Goal: Obtain resource: Download file/media

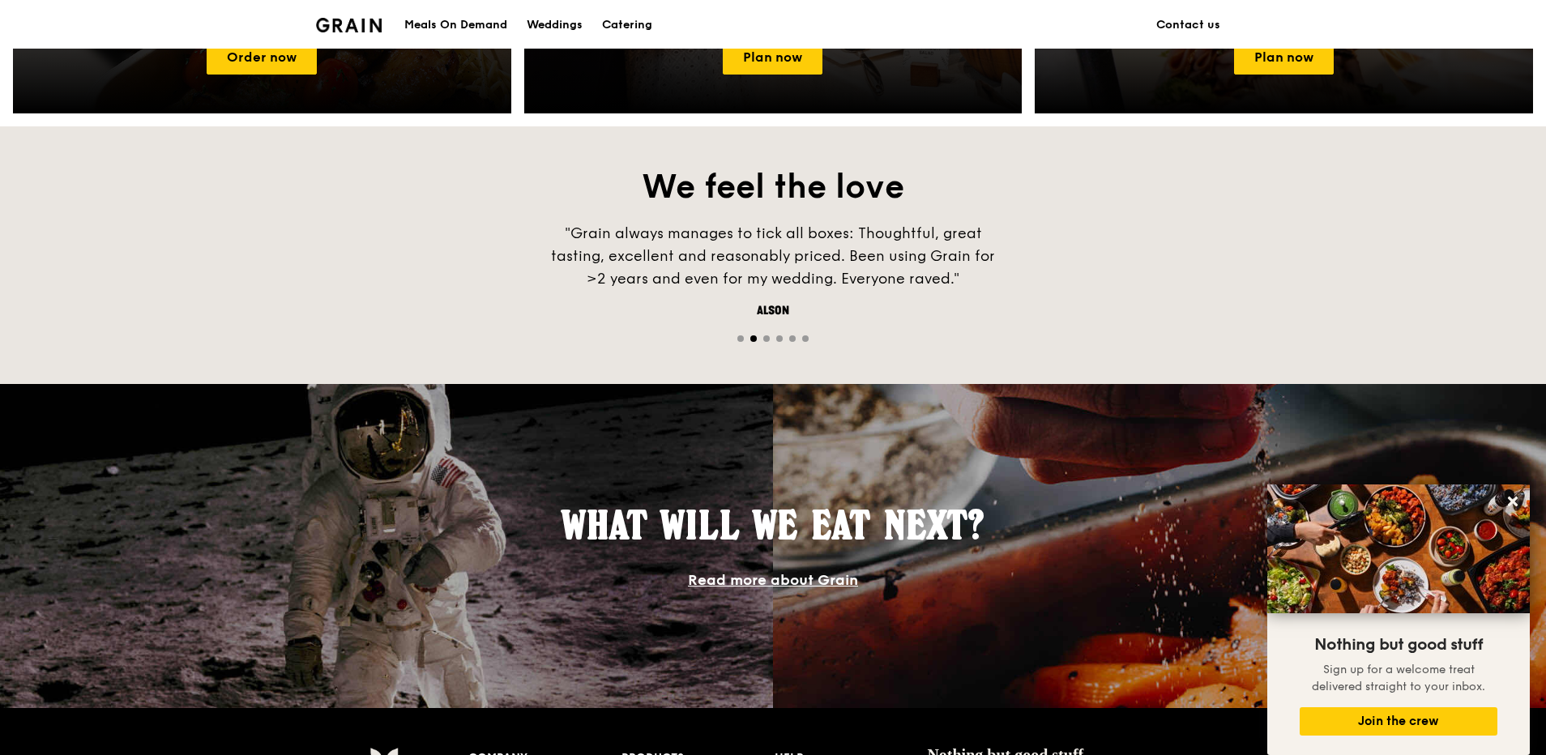
scroll to position [1018, 0]
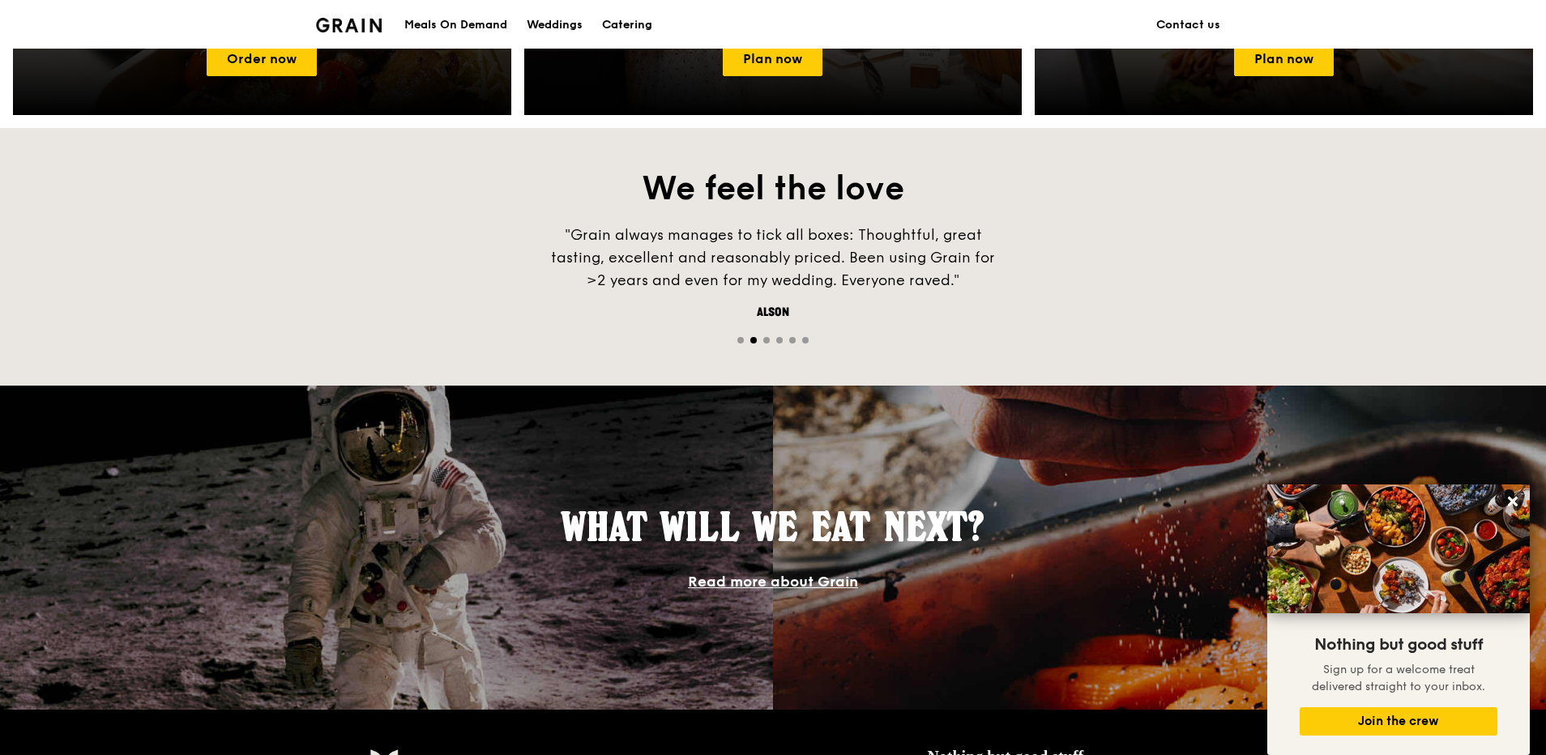
click at [612, 24] on div "Catering" at bounding box center [627, 25] width 50 height 49
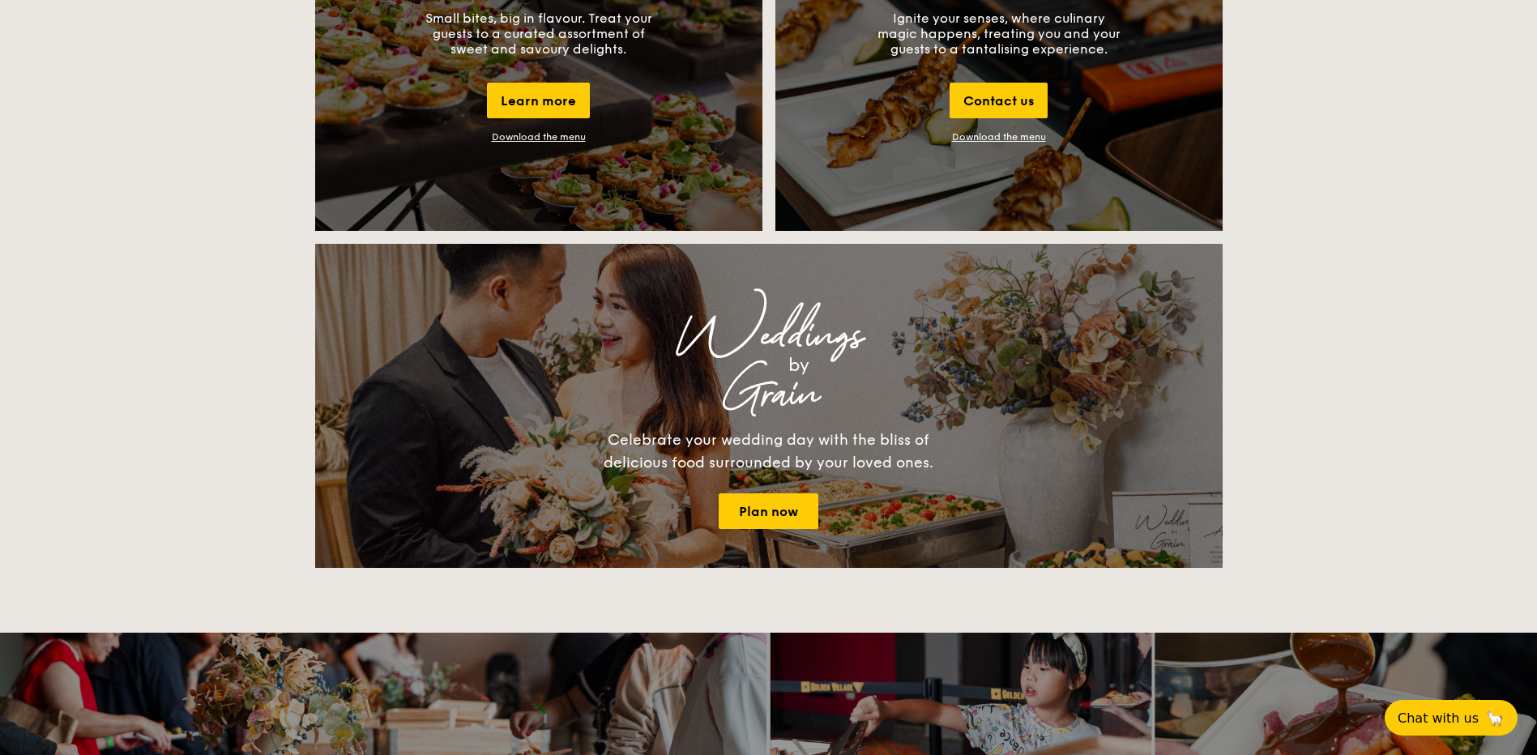
scroll to position [1864, 0]
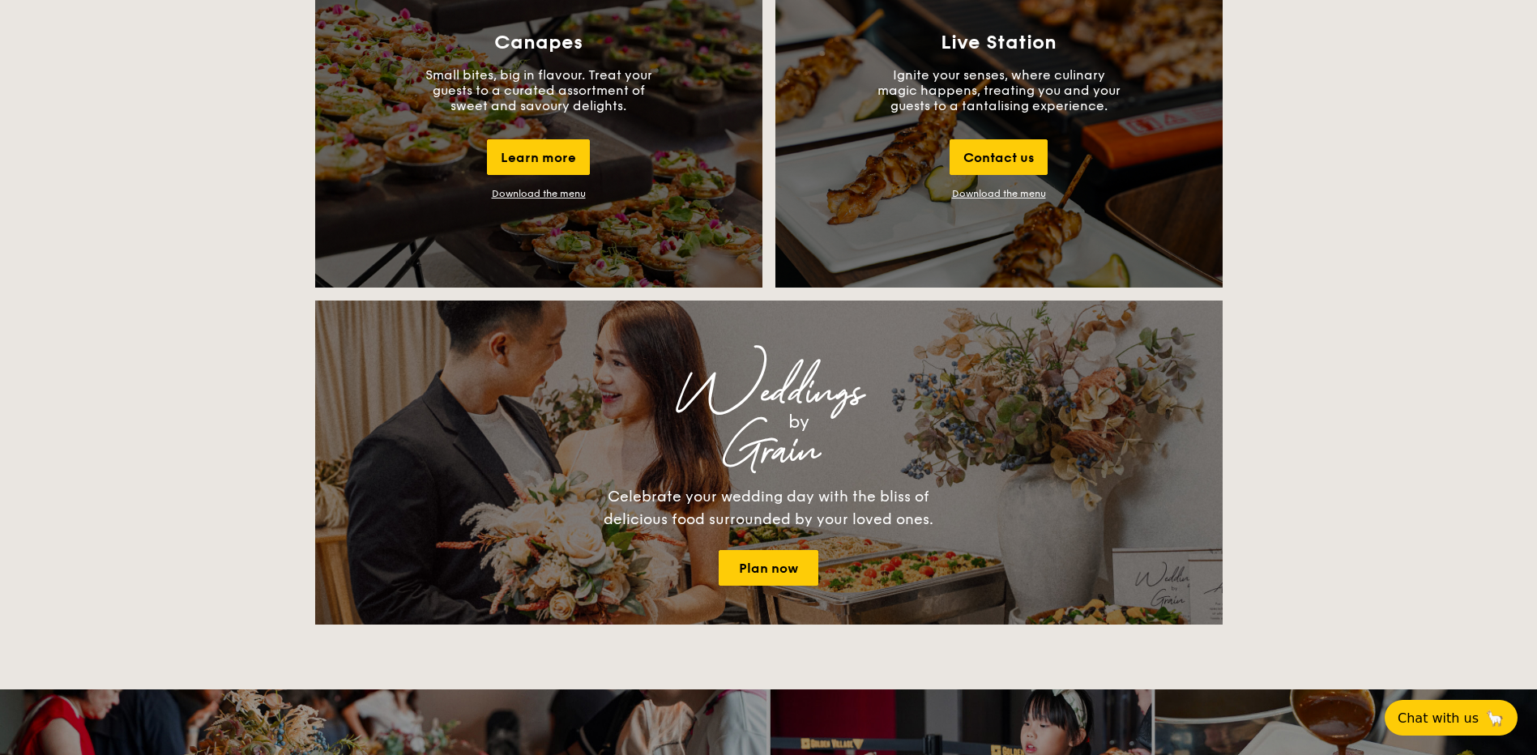
click at [501, 197] on div "Download the menu" at bounding box center [539, 193] width 94 height 11
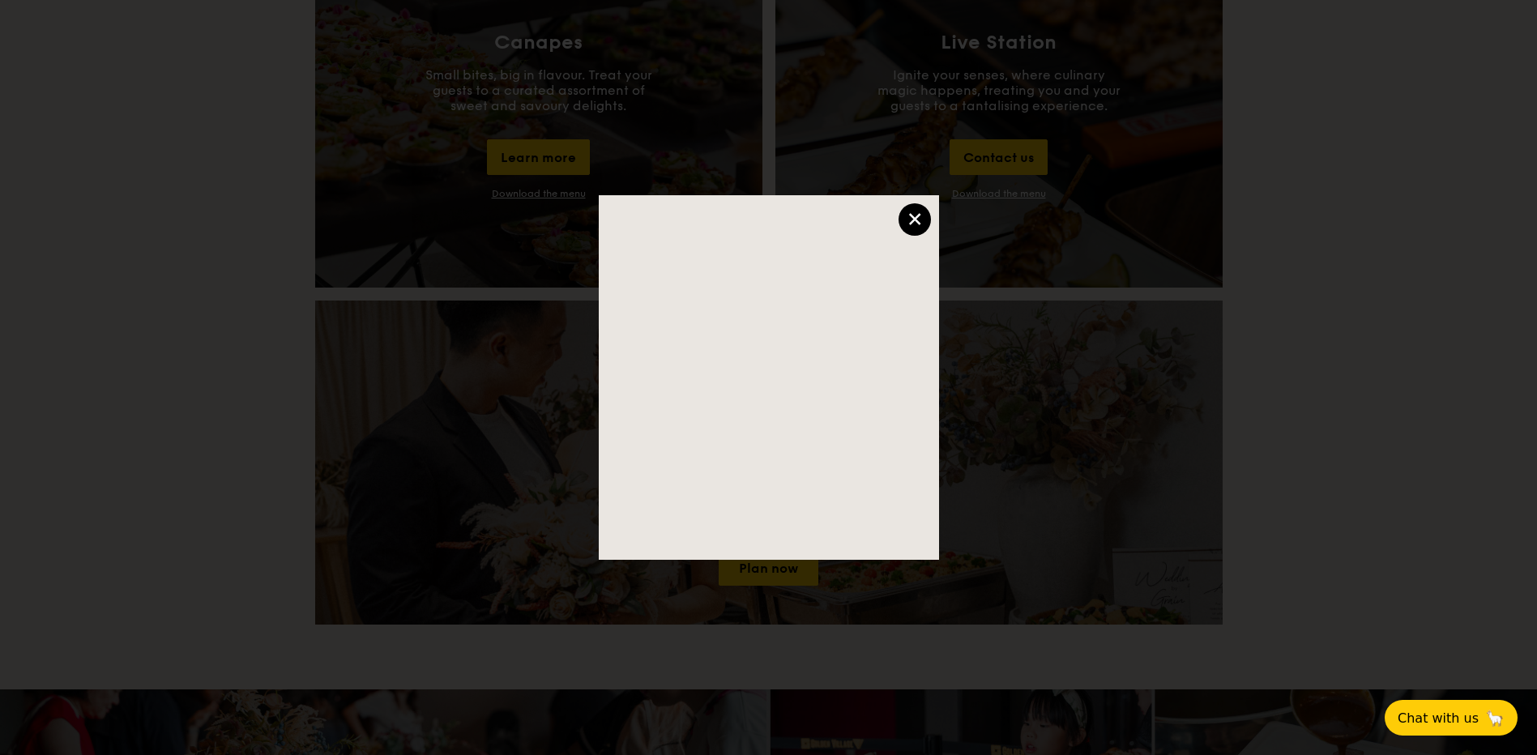
click at [913, 224] on div "×" at bounding box center [915, 219] width 32 height 32
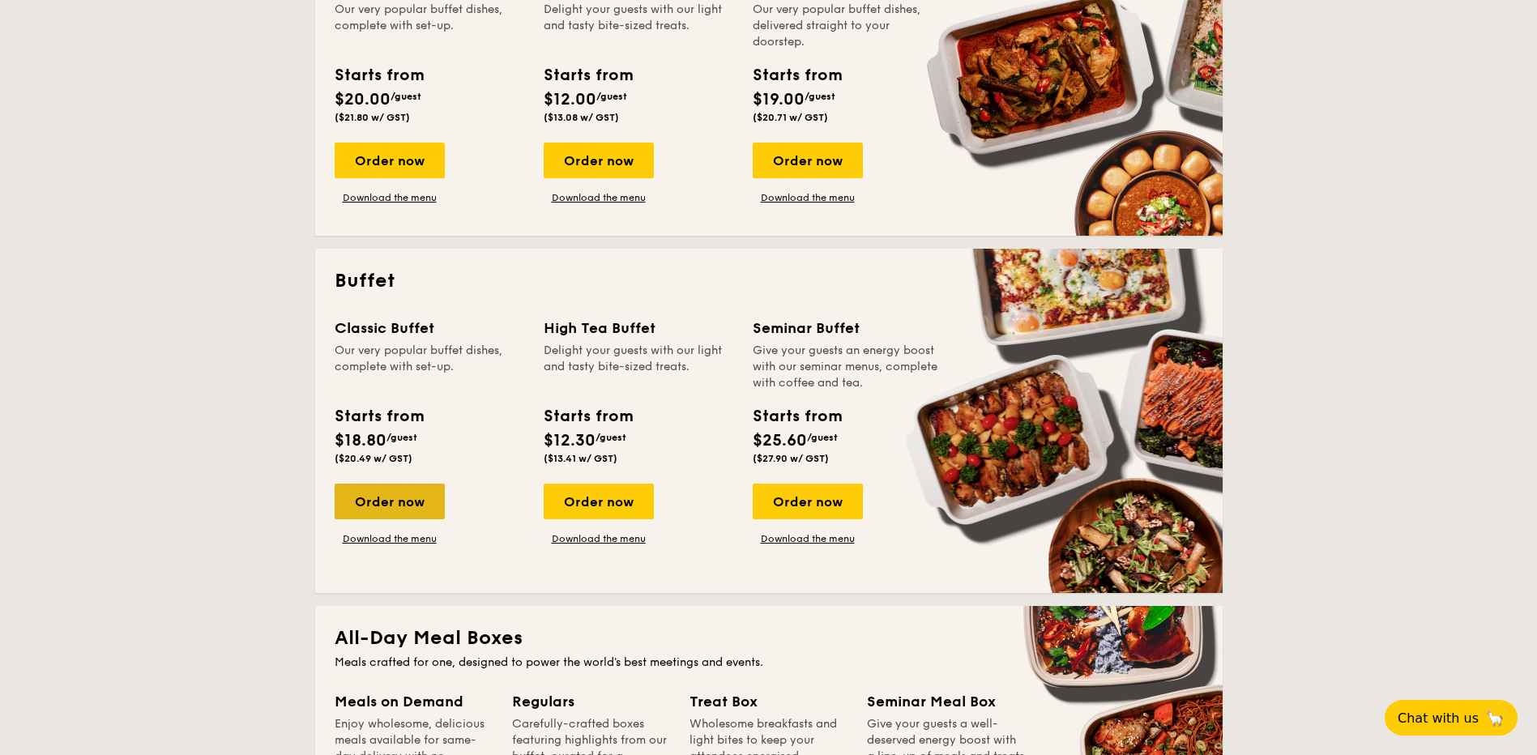
scroll to position [729, 0]
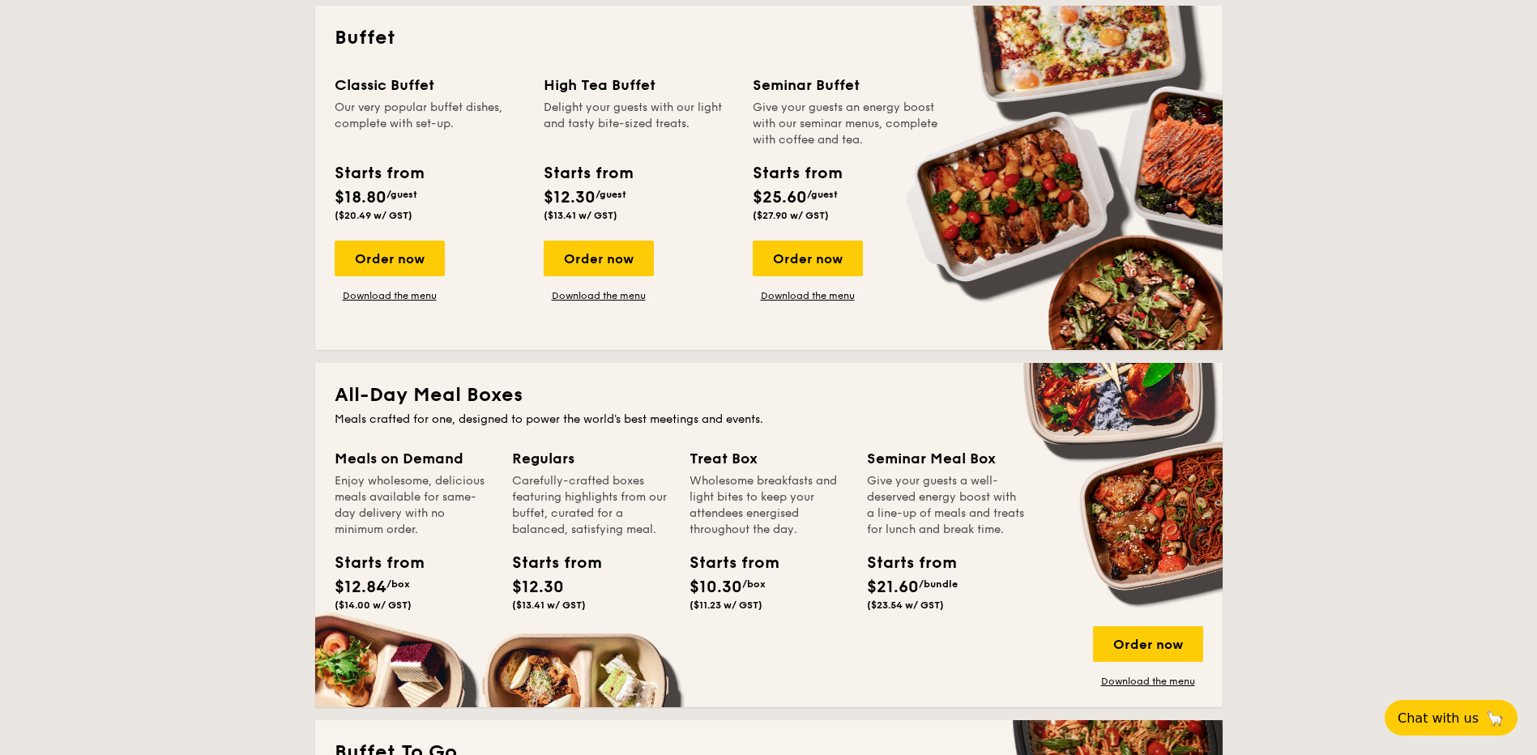
click at [1148, 688] on div "All-Day Meal Boxes Meals crafted for one, designed to power the world's best me…" at bounding box center [769, 535] width 908 height 344
click at [1148, 684] on link "Download the menu" at bounding box center [1148, 681] width 110 height 13
